Goal: Find specific page/section: Find specific page/section

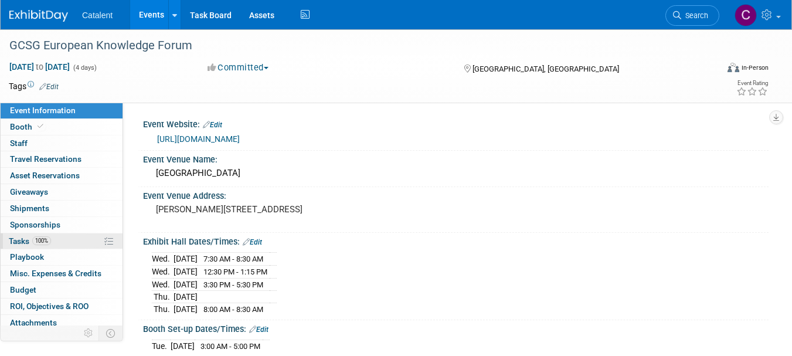
click at [59, 244] on link "100% Tasks 100%" at bounding box center [62, 241] width 122 height 16
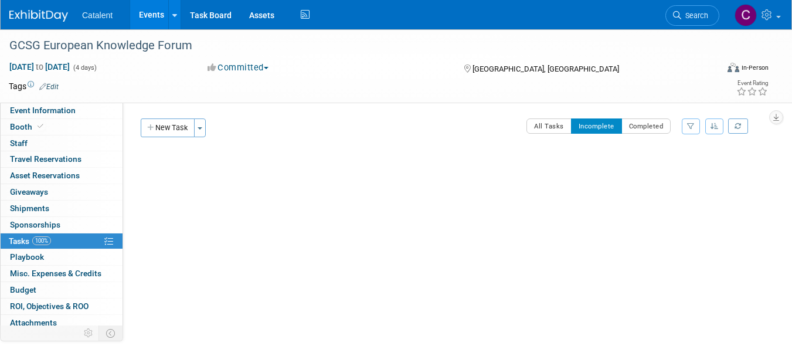
click at [38, 8] on link at bounding box center [45, 9] width 73 height 9
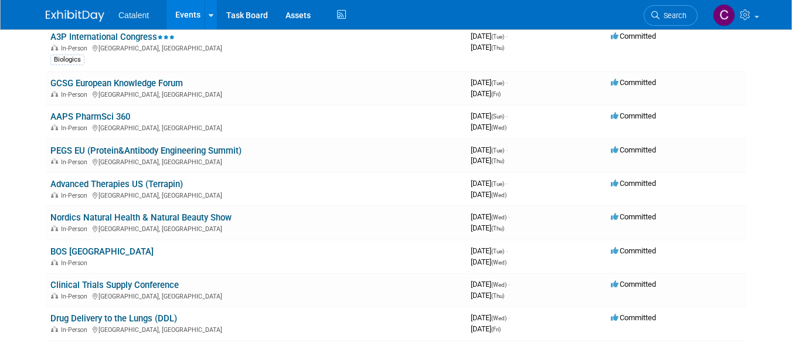
scroll to position [139, 0]
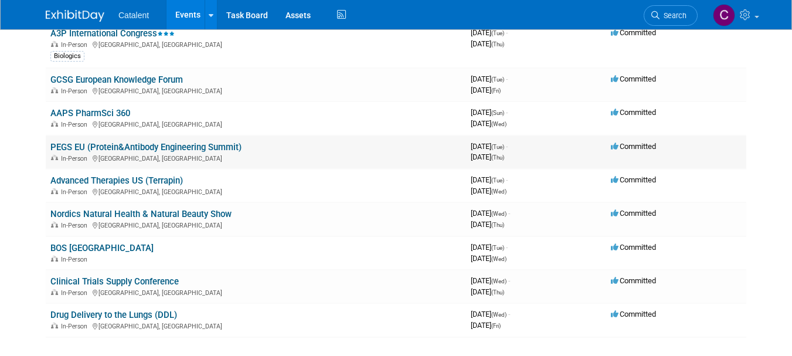
click at [136, 145] on link "PEGS EU (Protein&Antibody Engineering Summit)" at bounding box center [145, 147] width 191 height 11
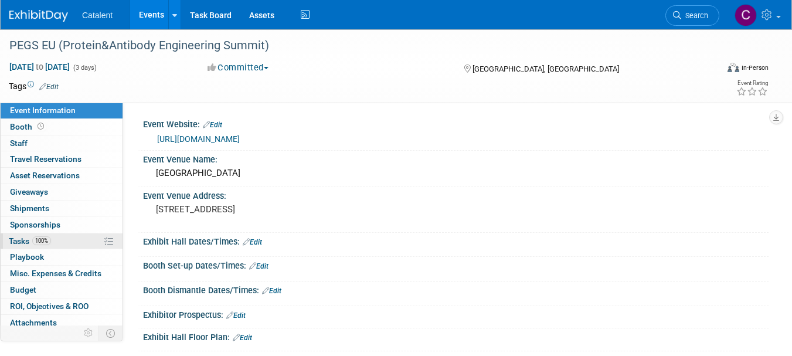
click at [64, 241] on link "100% Tasks 100%" at bounding box center [62, 241] width 122 height 16
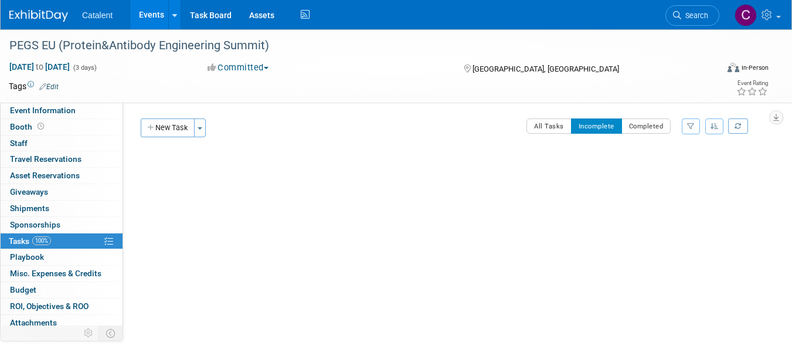
click at [42, 14] on img at bounding box center [38, 16] width 59 height 12
